Goal: Transaction & Acquisition: Purchase product/service

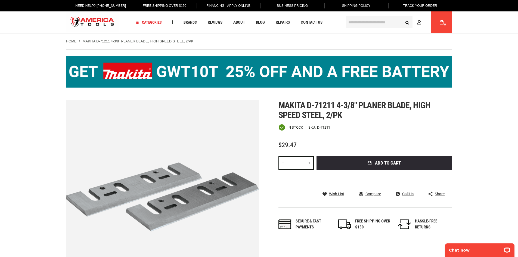
click at [283, 124] on div "In stock" at bounding box center [290, 127] width 24 height 7
click at [277, 125] on div "Skip to the end of the images gallery Skip to the beginning of the images galle…" at bounding box center [259, 196] width 386 height 193
click at [306, 157] on link at bounding box center [308, 163] width 9 height 14
click at [308, 163] on link at bounding box center [308, 163] width 9 height 14
click at [304, 163] on div "*" at bounding box center [295, 163] width 35 height 14
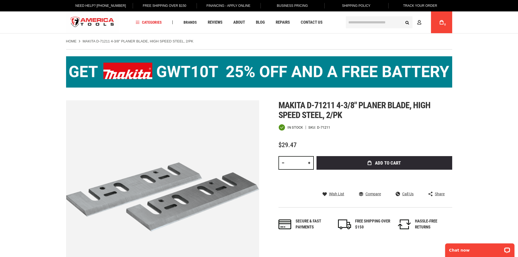
click at [304, 163] on input "*" at bounding box center [295, 163] width 35 height 14
drag, startPoint x: 302, startPoint y: 165, endPoint x: 289, endPoint y: 166, distance: 12.8
click at [289, 166] on input "*" at bounding box center [295, 163] width 35 height 14
type input "*"
type input "***"
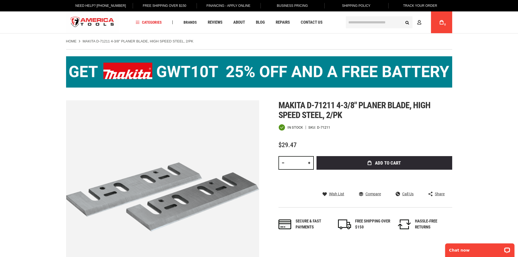
click at [329, 145] on div "$29.47" at bounding box center [365, 145] width 174 height 7
click at [282, 177] on div "Qty ***" at bounding box center [295, 169] width 35 height 27
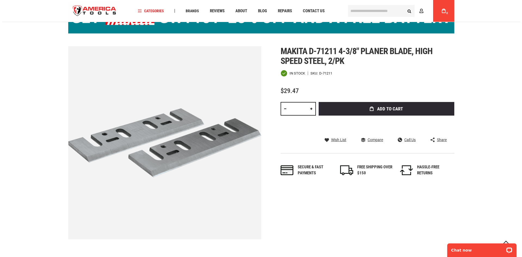
scroll to position [54, 0]
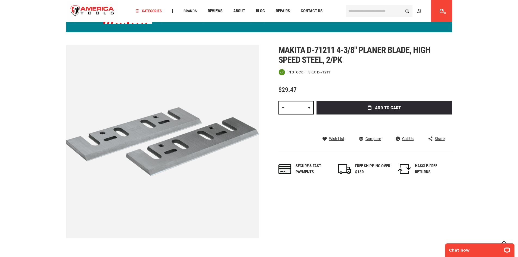
click at [342, 98] on div "Makita d-71211 4-3/8" planer blade, high speed steel, 2/pk In stock SKU D-71211…" at bounding box center [365, 115] width 174 height 140
click at [344, 104] on button "Add to Cart" at bounding box center [384, 108] width 136 height 14
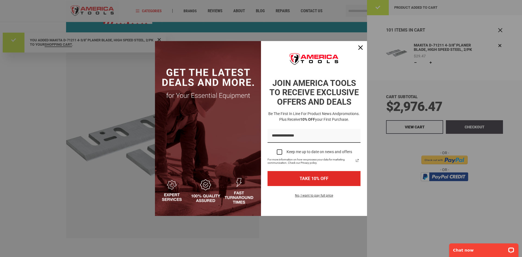
scroll to position [0, 0]
click at [355, 47] on button "Close" at bounding box center [360, 47] width 13 height 13
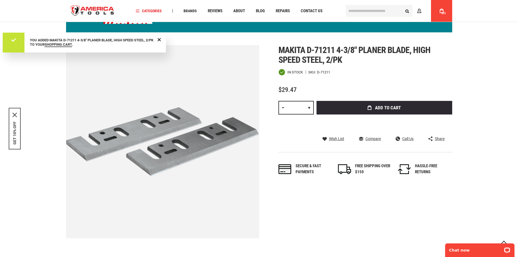
click at [441, 11] on icon at bounding box center [441, 11] width 4 height 4
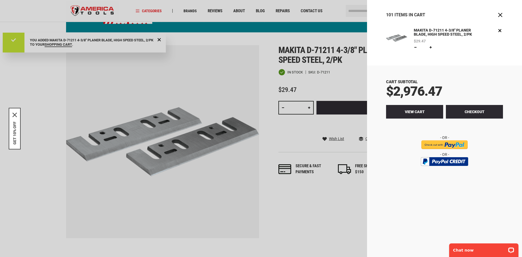
click at [429, 110] on link "View Cart" at bounding box center [414, 112] width 57 height 14
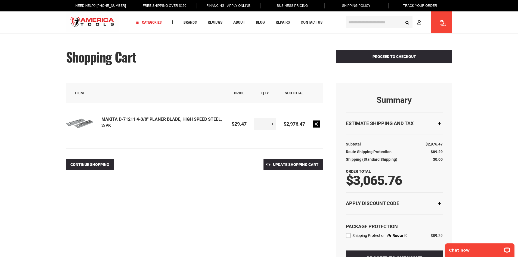
click at [313, 121] on link "Remove item" at bounding box center [315, 123] width 7 height 7
